Goal: Check status: Check status

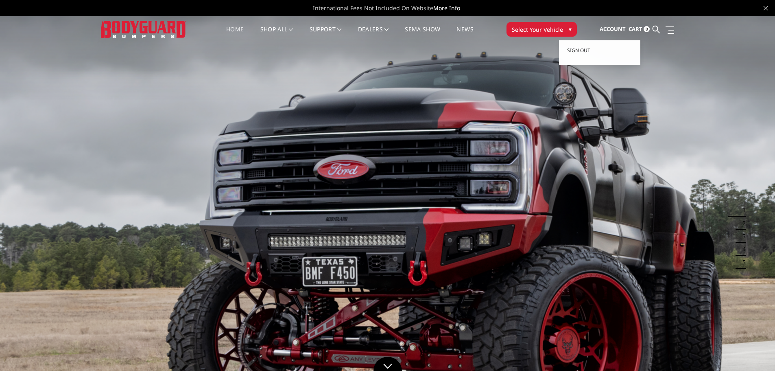
click at [625, 29] on span "Account" at bounding box center [613, 28] width 26 height 7
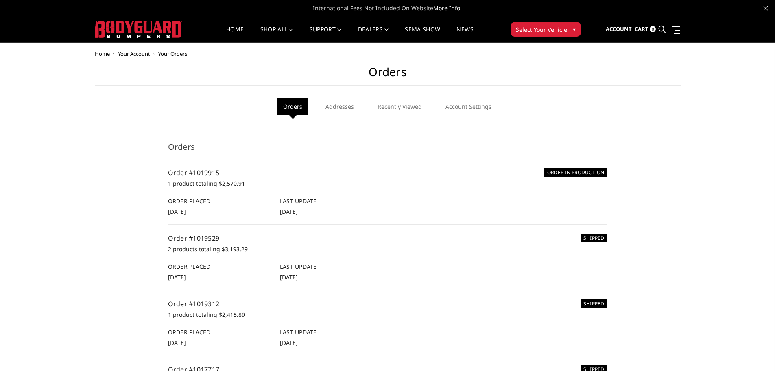
click at [142, 30] on img at bounding box center [138, 29] width 87 height 17
